Goal: Information Seeking & Learning: Compare options

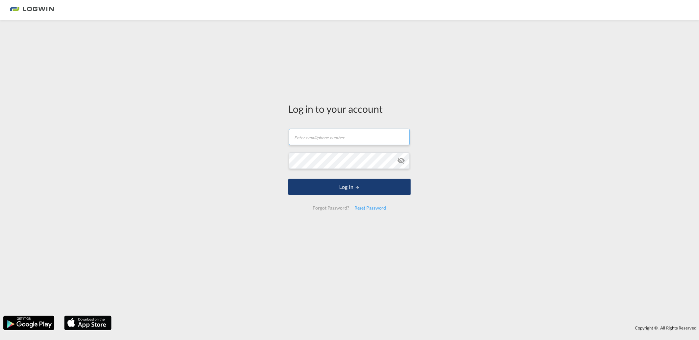
type input "[PERSON_NAME][EMAIL_ADDRESS][DOMAIN_NAME]"
click at [323, 189] on button "Log In" at bounding box center [349, 187] width 122 height 16
